Goal: Task Accomplishment & Management: Use online tool/utility

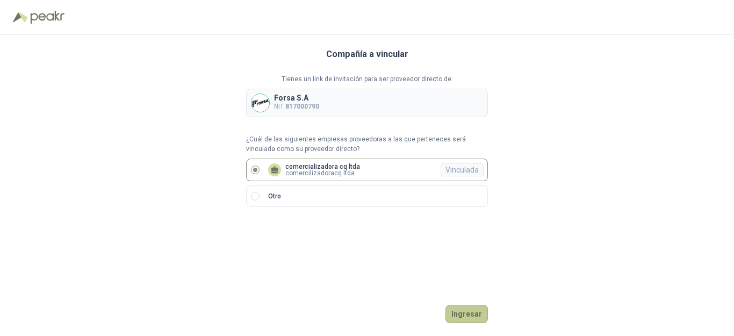
click at [465, 314] on button "Ingresar" at bounding box center [466, 314] width 42 height 18
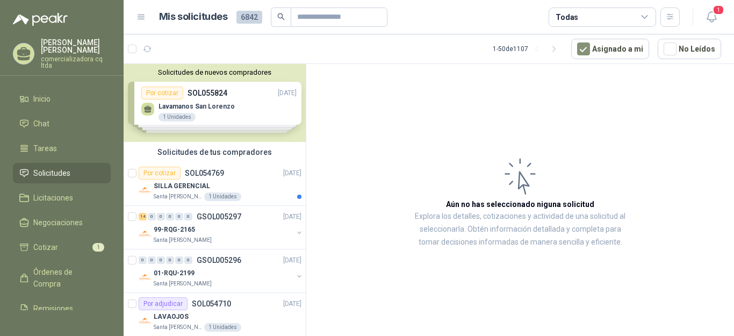
scroll to position [4, 0]
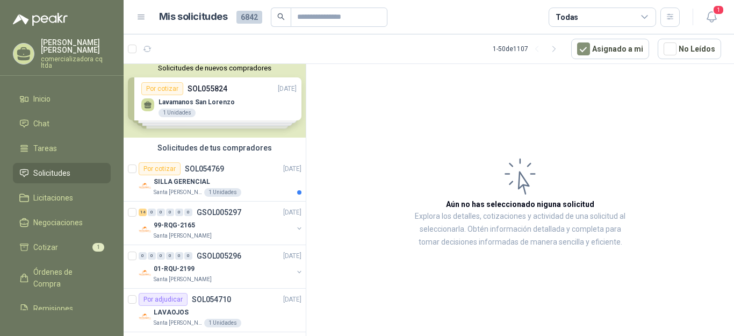
click at [192, 115] on div "Solicitudes de nuevos compradores Por cotizar SOL055824 [DATE] Lavamanos San Lo…" at bounding box center [215, 99] width 182 height 78
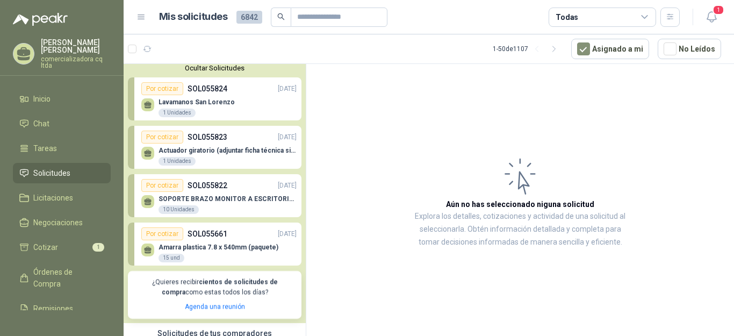
click at [223, 249] on p "Amarra plastica 7.8 x 540mm (paquete)" at bounding box center [218, 247] width 120 height 8
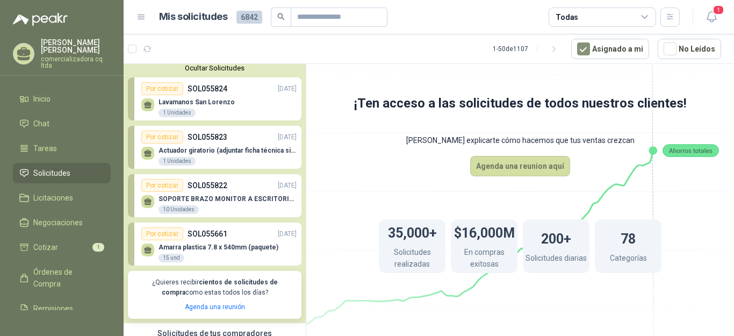
click at [171, 235] on div "Por cotizar" at bounding box center [162, 233] width 42 height 13
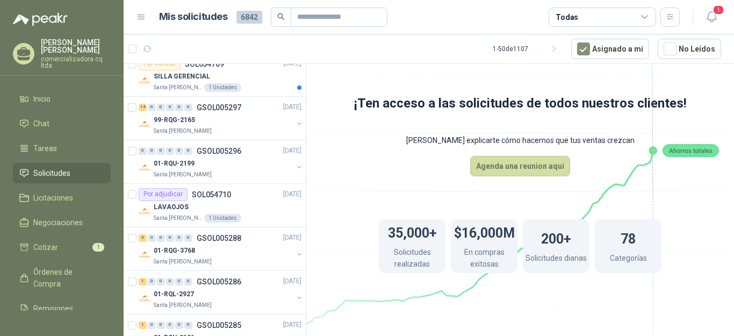
scroll to position [338, 0]
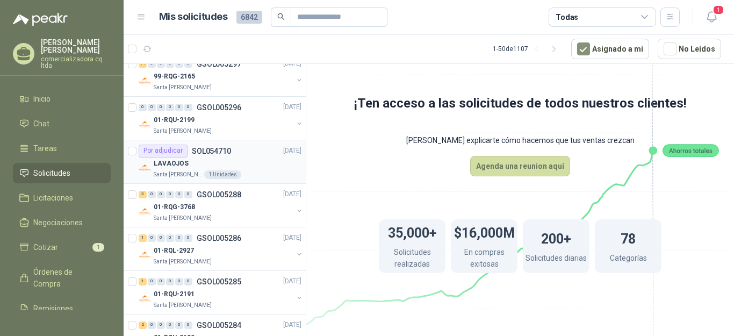
click at [177, 155] on div "Por adjudicar" at bounding box center [163, 150] width 49 height 13
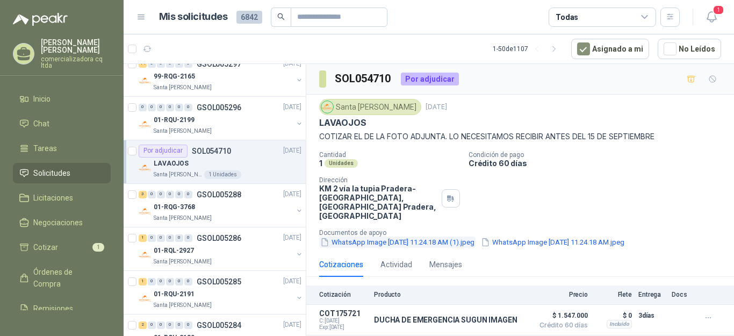
click at [389, 236] on button "WhatsApp Image [DATE] 11.24.18 AM (1).jpeg" at bounding box center [397, 241] width 156 height 11
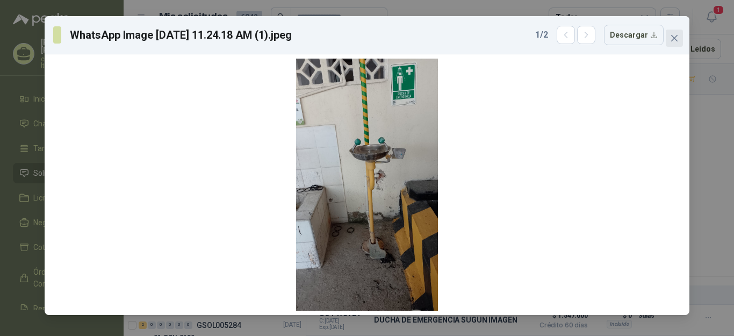
click at [672, 36] on icon "close" at bounding box center [674, 38] width 6 height 6
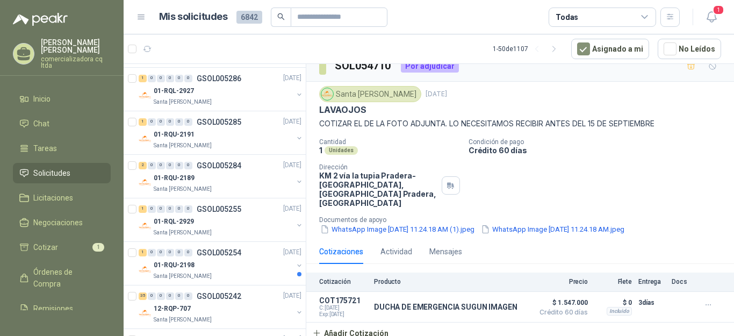
scroll to position [516, 0]
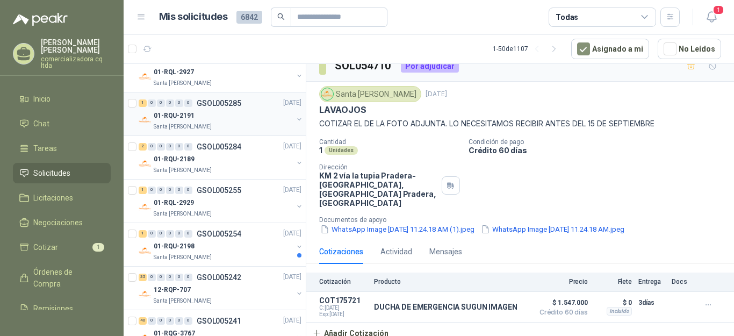
click at [176, 129] on p "Santa [PERSON_NAME]" at bounding box center [183, 126] width 58 height 9
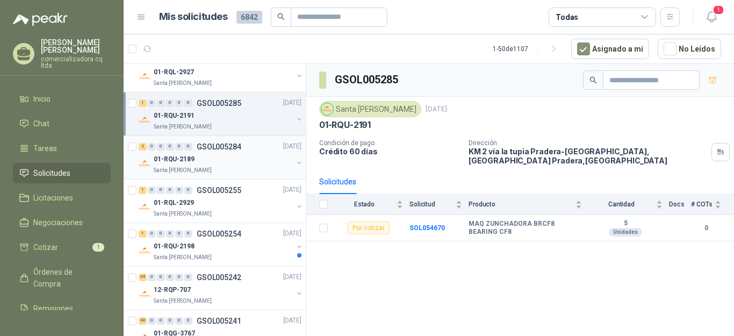
click at [172, 177] on div "2 0 0 0 0 0 GSOL005284 [DATE] 01-RQU-2189 [GEOGRAPHIC_DATA][PERSON_NAME]" at bounding box center [215, 158] width 182 height 44
click at [175, 166] on div "01-RQU-2189" at bounding box center [223, 159] width 139 height 13
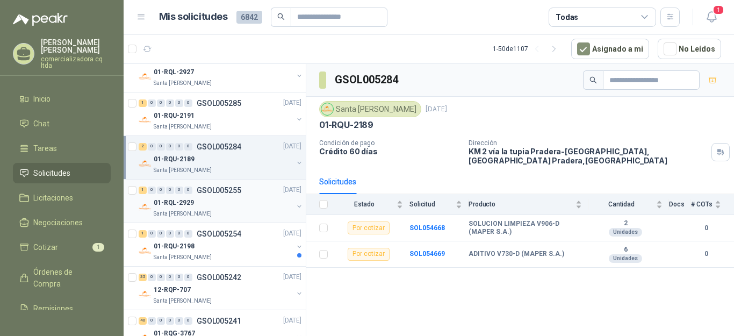
click at [180, 206] on p "01-RQL-2929" at bounding box center [174, 203] width 40 height 10
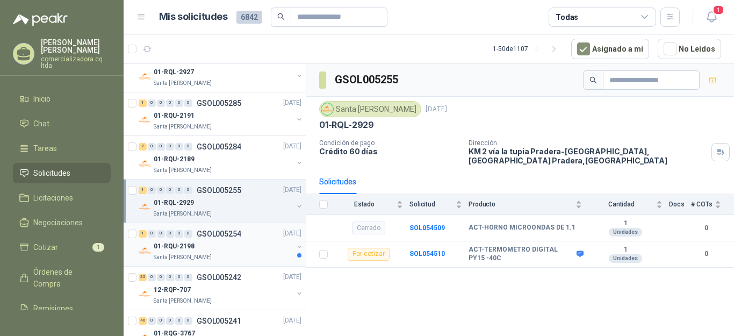
click at [173, 251] on p "01-RQU-2198" at bounding box center [174, 246] width 41 height 10
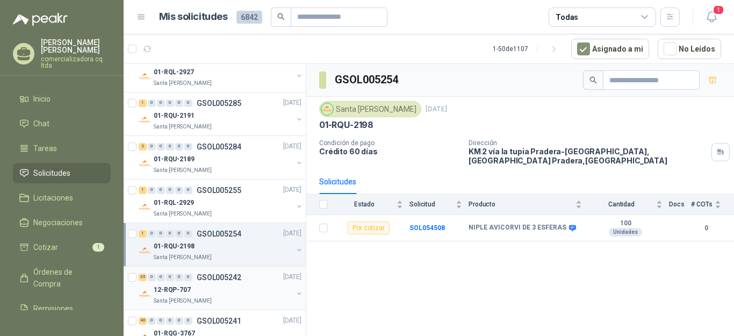
click at [166, 302] on p "Santa [PERSON_NAME]" at bounding box center [183, 300] width 58 height 9
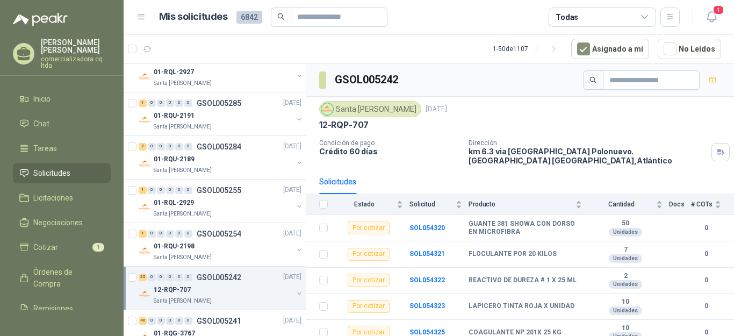
click at [166, 302] on p "Santa [PERSON_NAME]" at bounding box center [183, 300] width 58 height 9
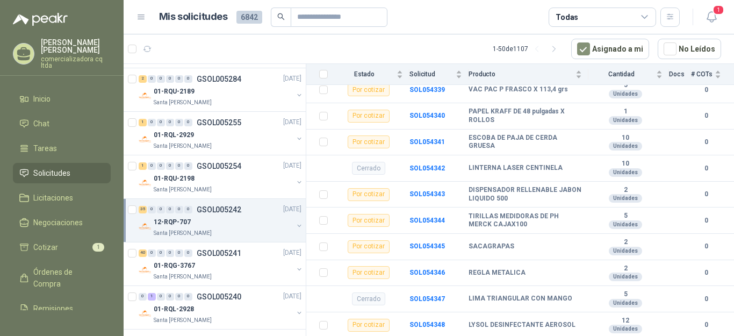
scroll to position [637, 0]
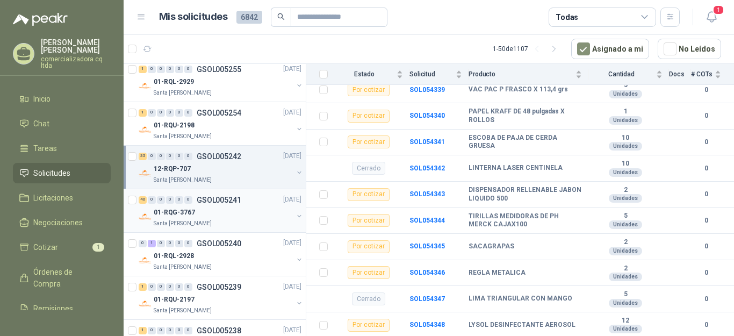
click at [187, 218] on p "01-RQG-3767" at bounding box center [174, 212] width 41 height 10
